Goal: Navigation & Orientation: Find specific page/section

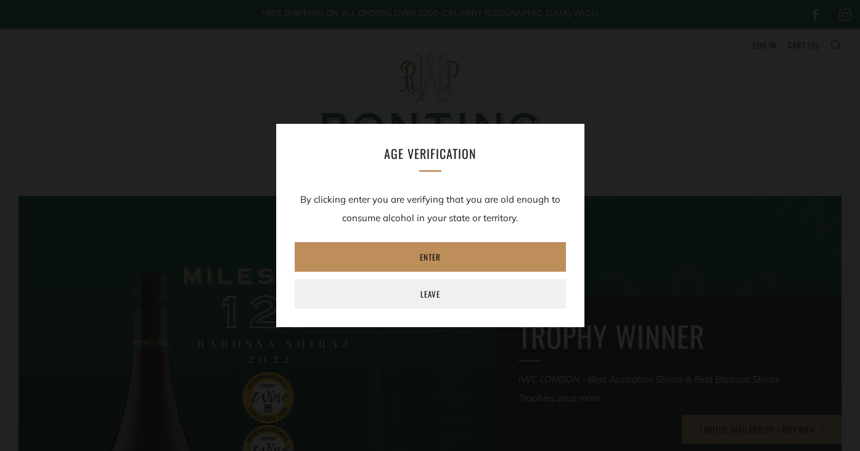
click at [425, 254] on link "Enter" at bounding box center [430, 257] width 271 height 30
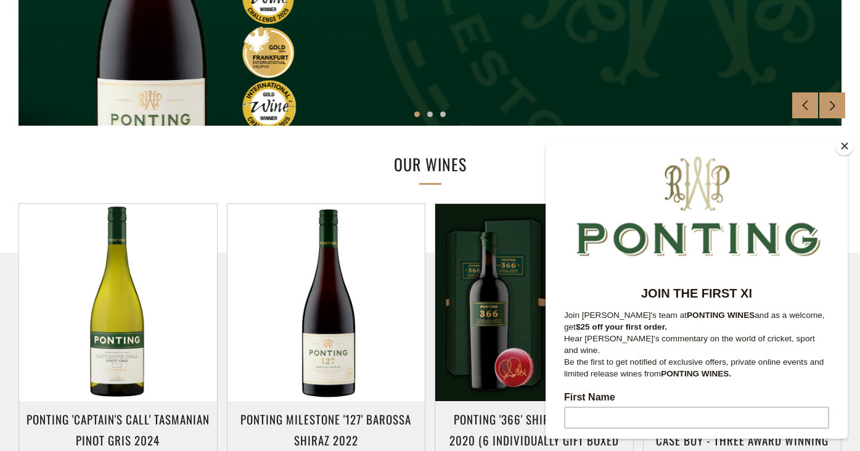
scroll to position [452, 0]
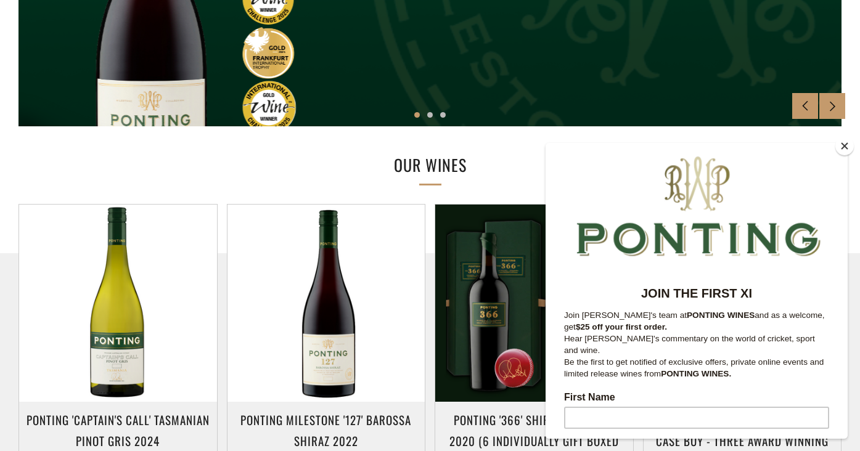
click at [845, 147] on button "Close" at bounding box center [844, 146] width 18 height 18
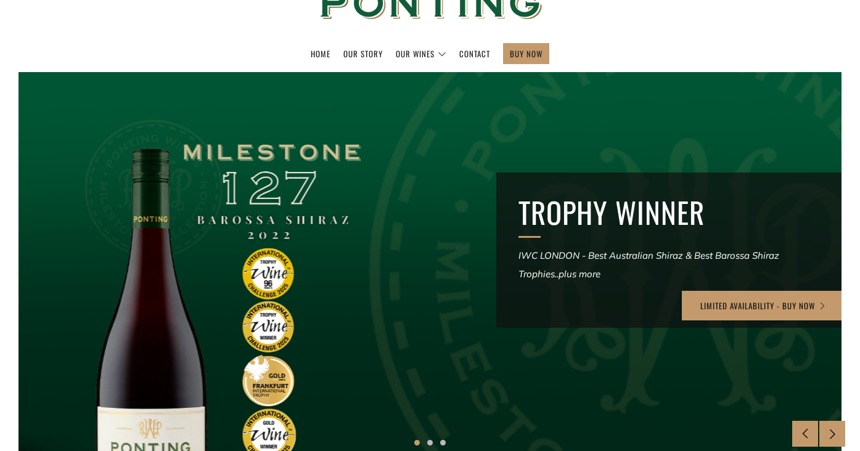
scroll to position [0, 0]
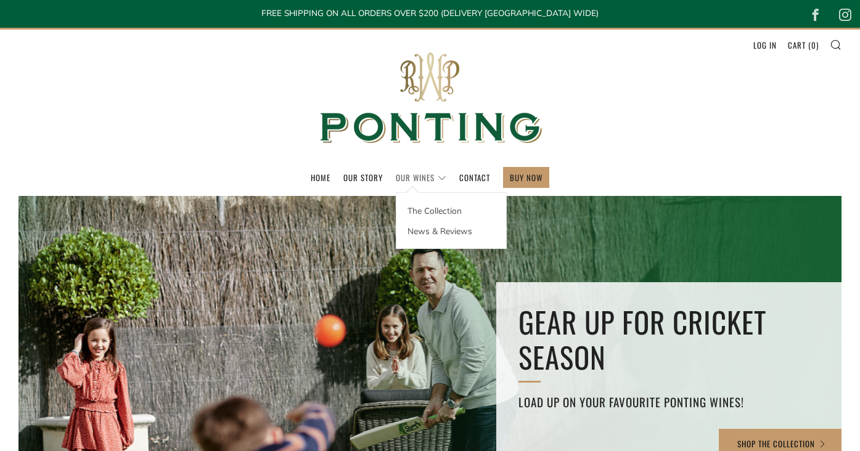
click at [417, 174] on link "Our Wines" at bounding box center [421, 178] width 51 height 20
